Goal: Task Accomplishment & Management: Manage account settings

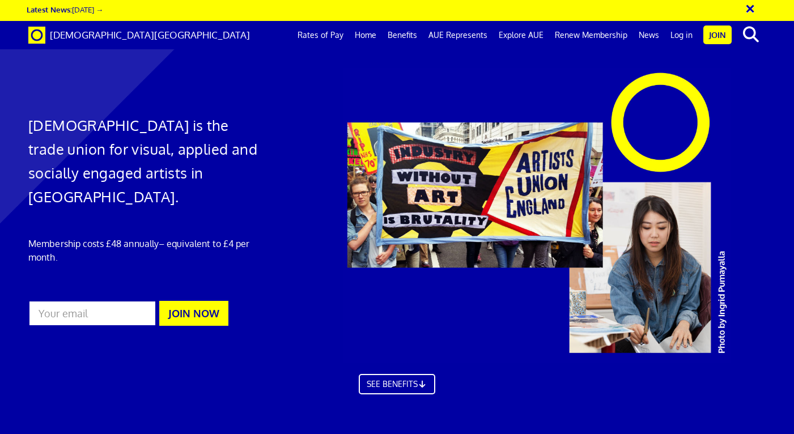
scroll to position [0, 5]
click at [686, 31] on link "Log in" at bounding box center [681, 35] width 33 height 28
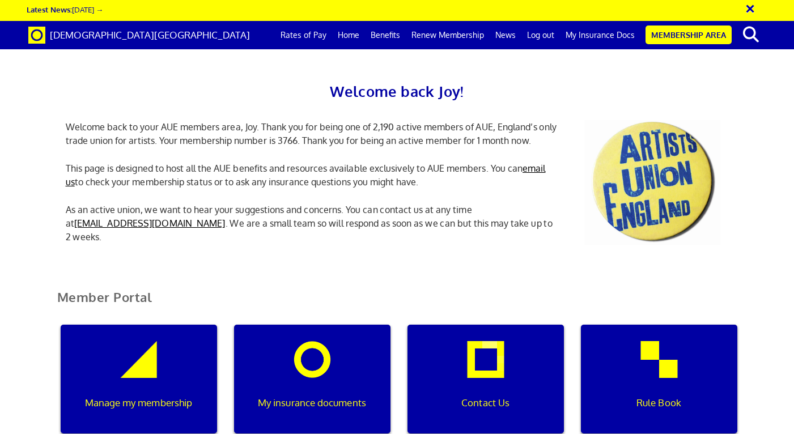
scroll to position [0, 3]
click at [611, 35] on link "My Insurance Docs" at bounding box center [600, 35] width 81 height 28
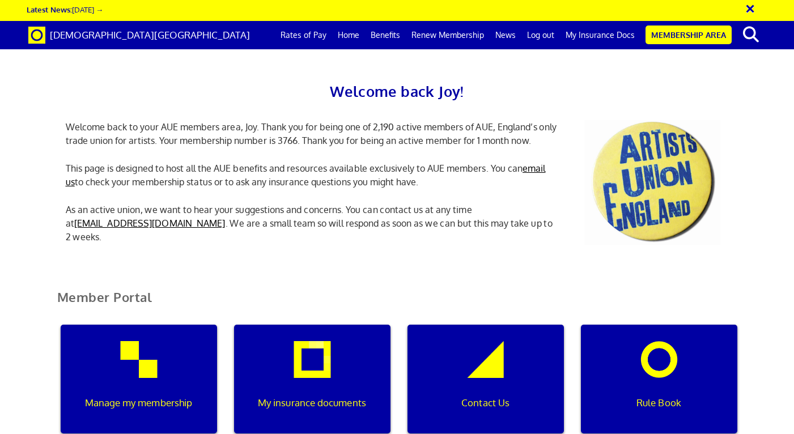
scroll to position [73, 0]
click at [150, 325] on div "Manage my membership" at bounding box center [139, 379] width 156 height 109
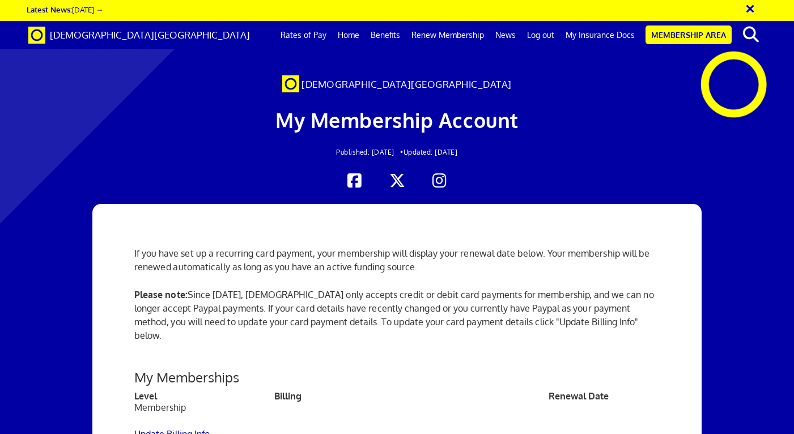
scroll to position [321, 0]
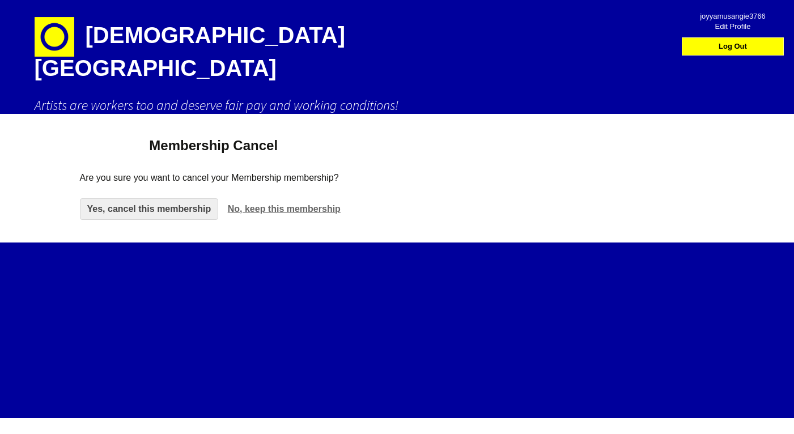
click at [166, 36] on h1 "[DEMOGRAPHIC_DATA][GEOGRAPHIC_DATA]" at bounding box center [233, 48] width 397 height 96
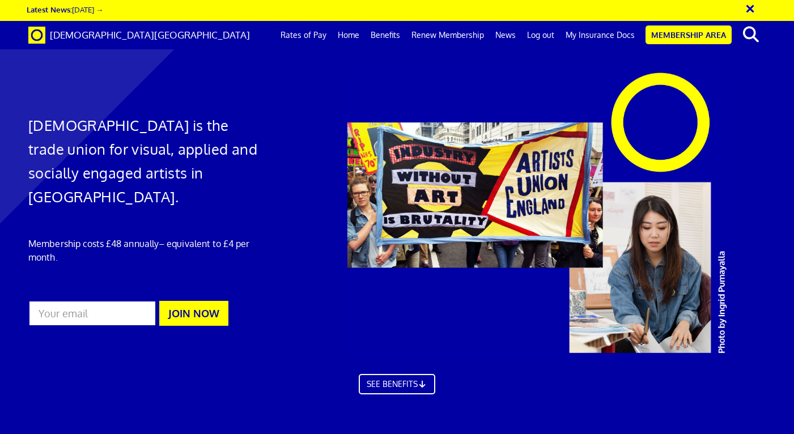
scroll to position [430, 0]
